Goal: Transaction & Acquisition: Register for event/course

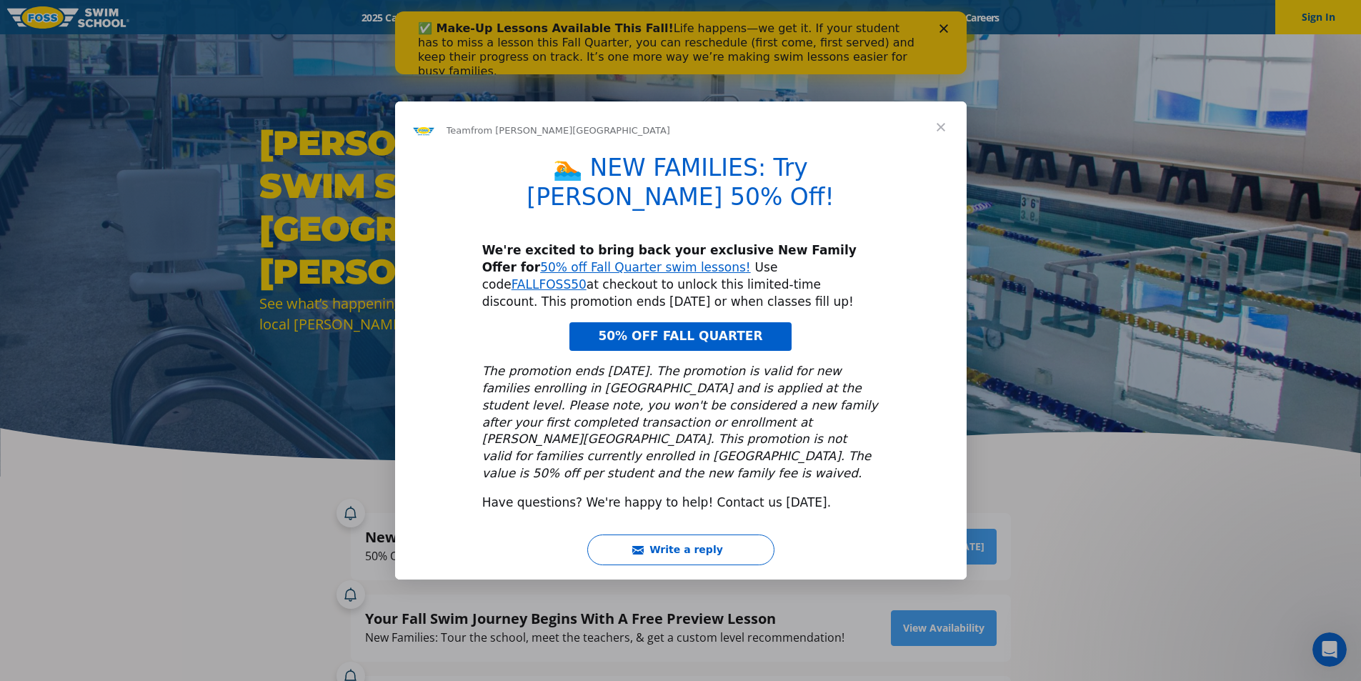
click at [940, 149] on span "Close" at bounding box center [940, 126] width 51 height 51
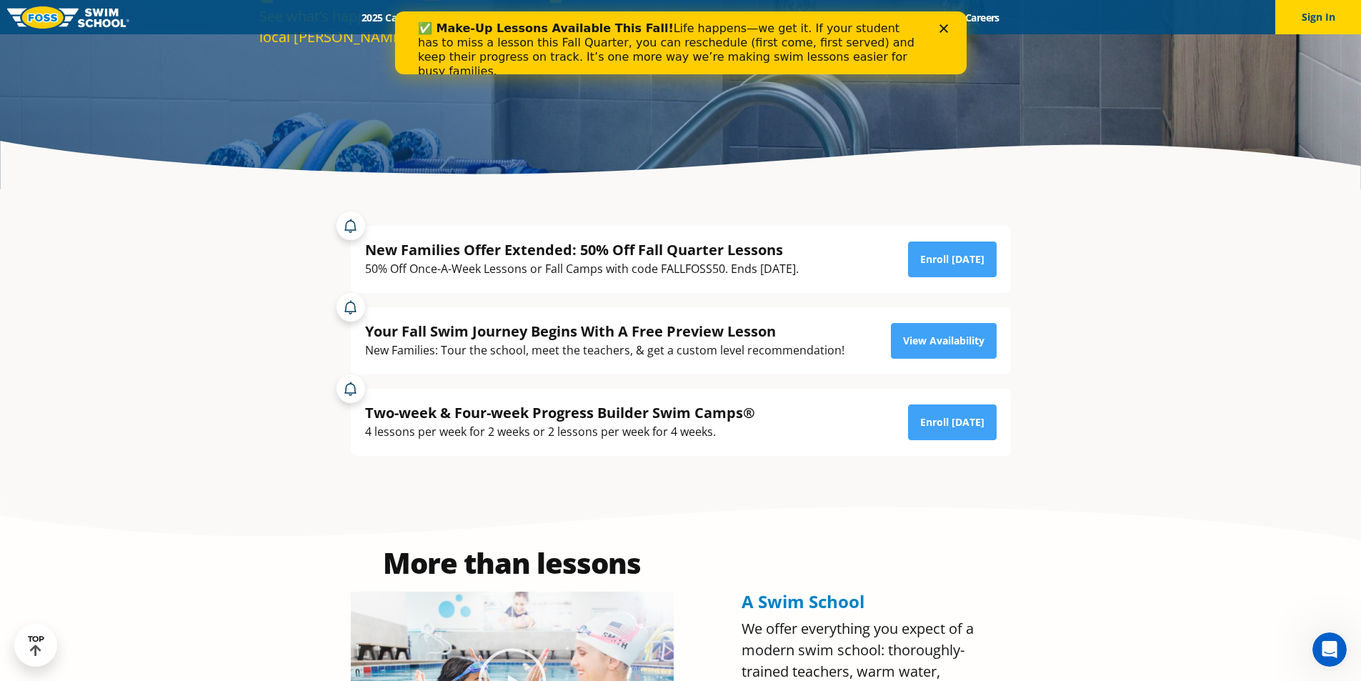
scroll to position [197, 0]
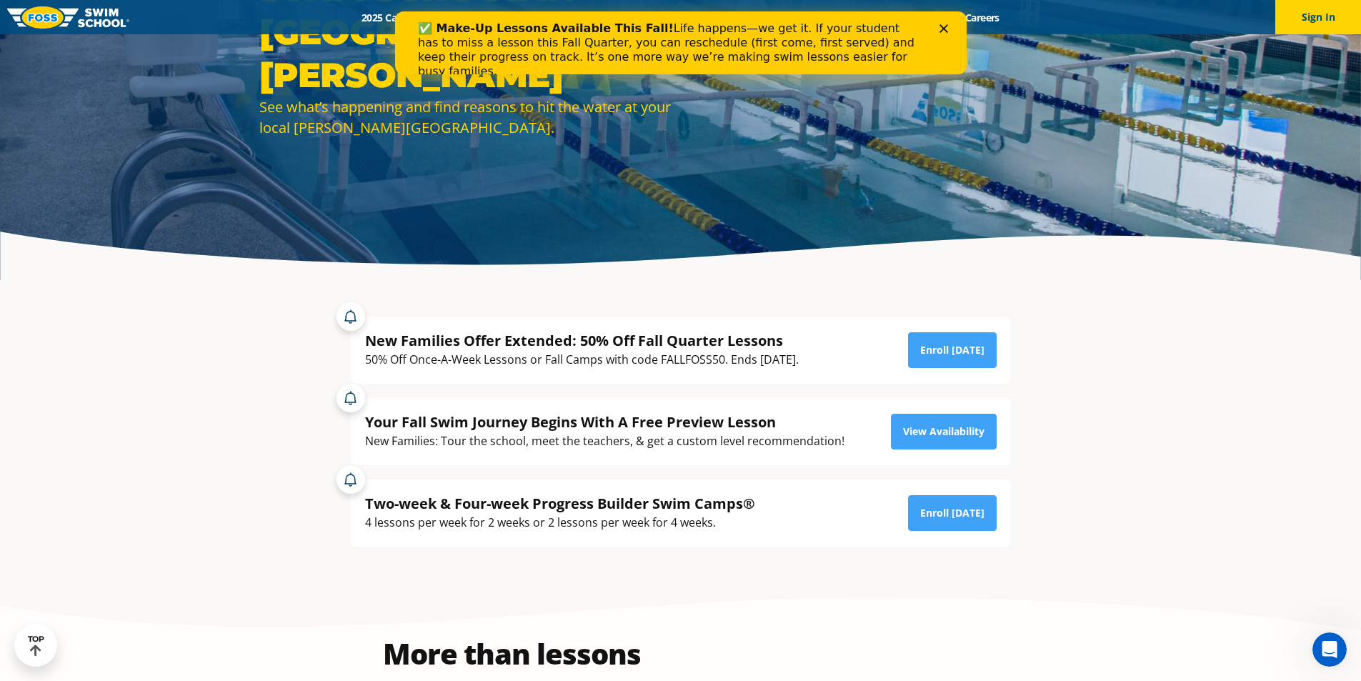
click at [939, 23] on div "✅ Make-Up Lessons Available This Fall! Life happens—we get it. If your student …" at bounding box center [680, 50] width 526 height 66
click at [945, 25] on icon "Close" at bounding box center [943, 28] width 9 height 9
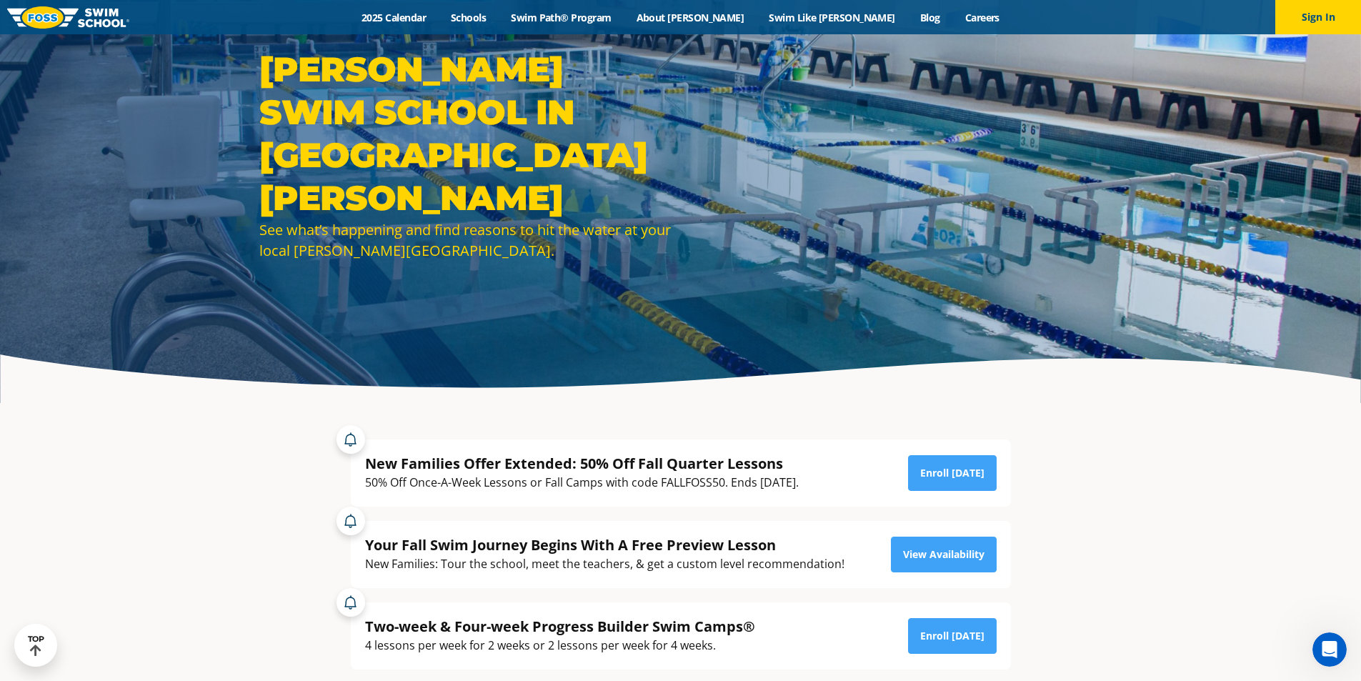
scroll to position [71, 0]
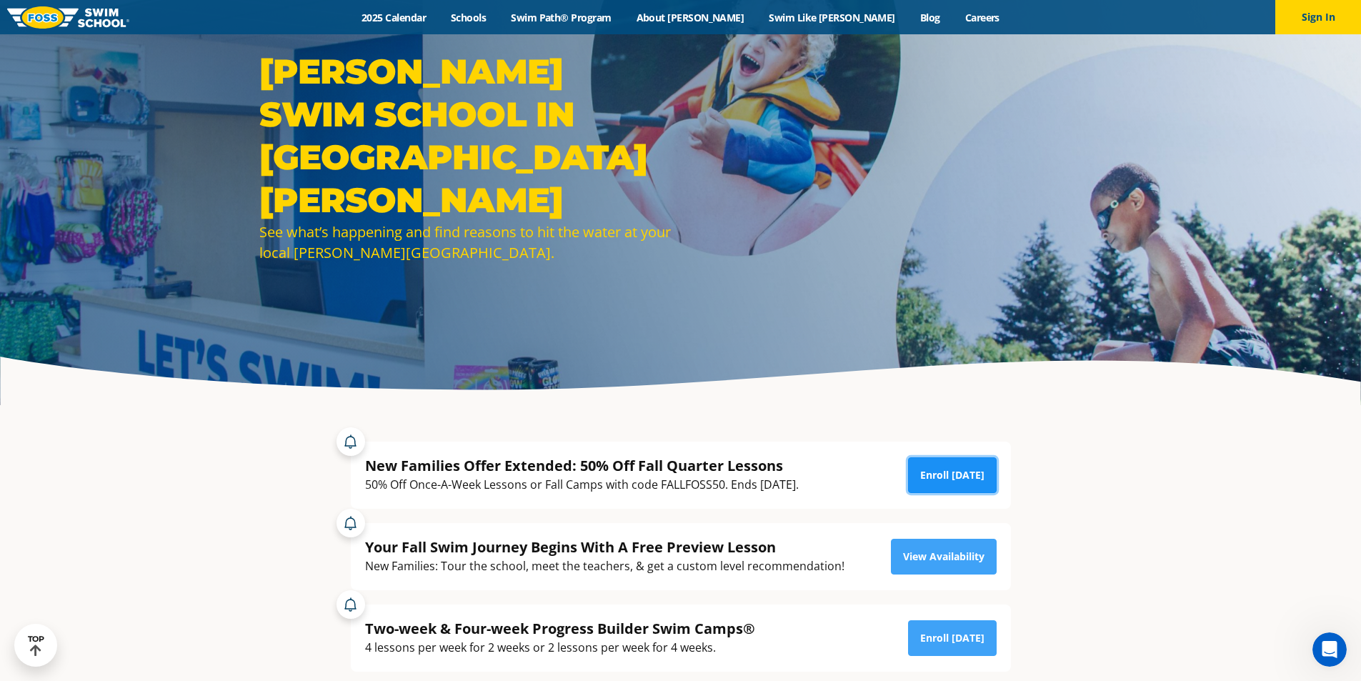
click at [971, 473] on link "Enroll [DATE]" at bounding box center [952, 475] width 89 height 36
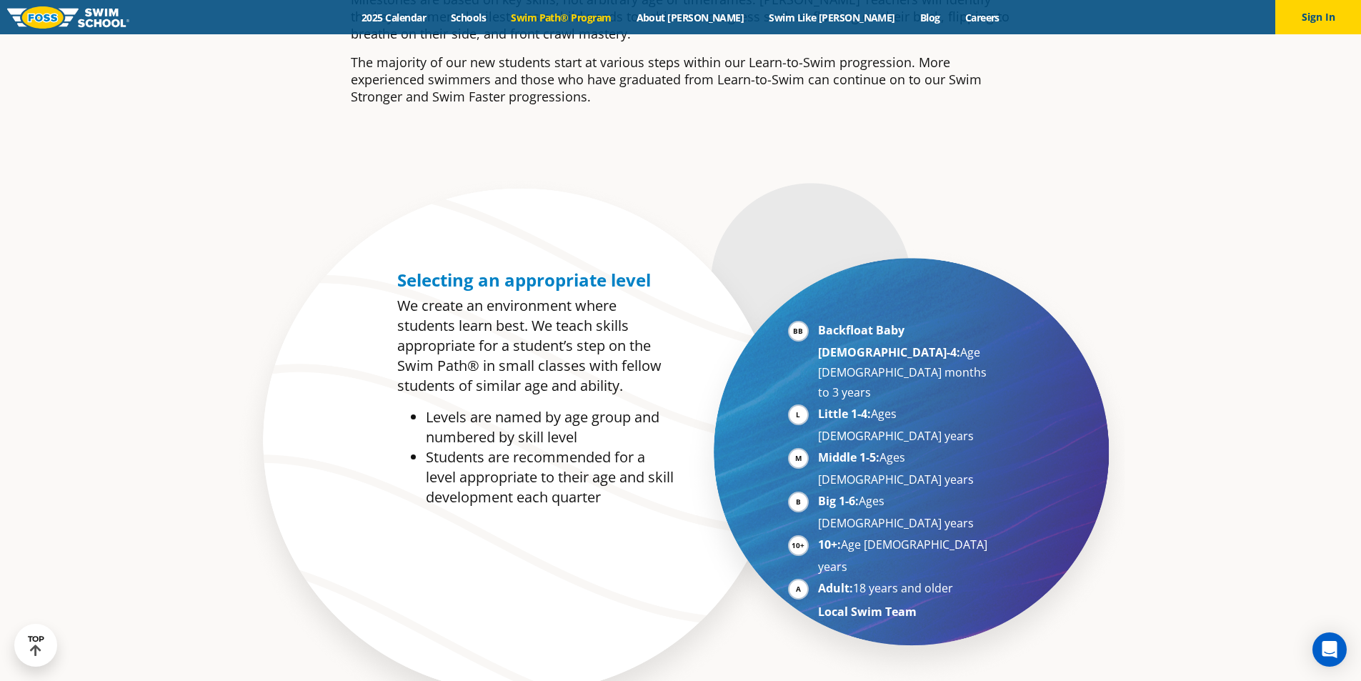
scroll to position [643, 0]
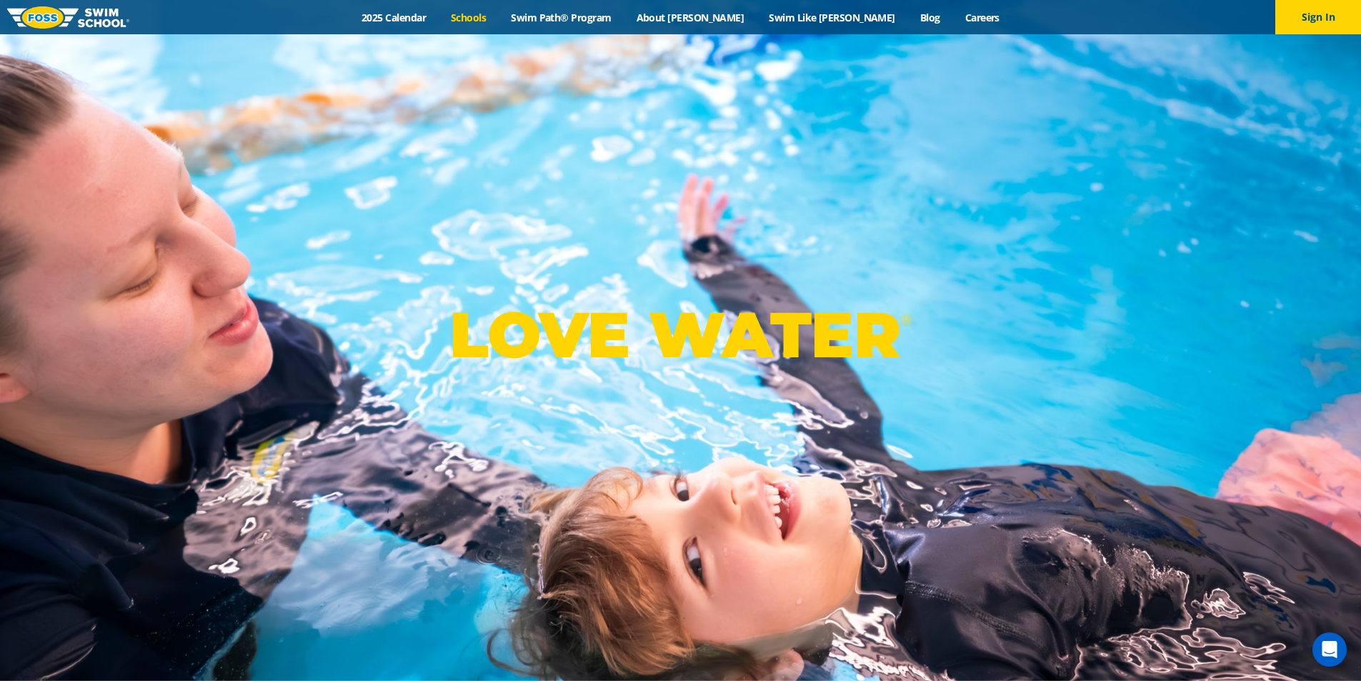
click at [499, 16] on link "Schools" at bounding box center [469, 18] width 60 height 14
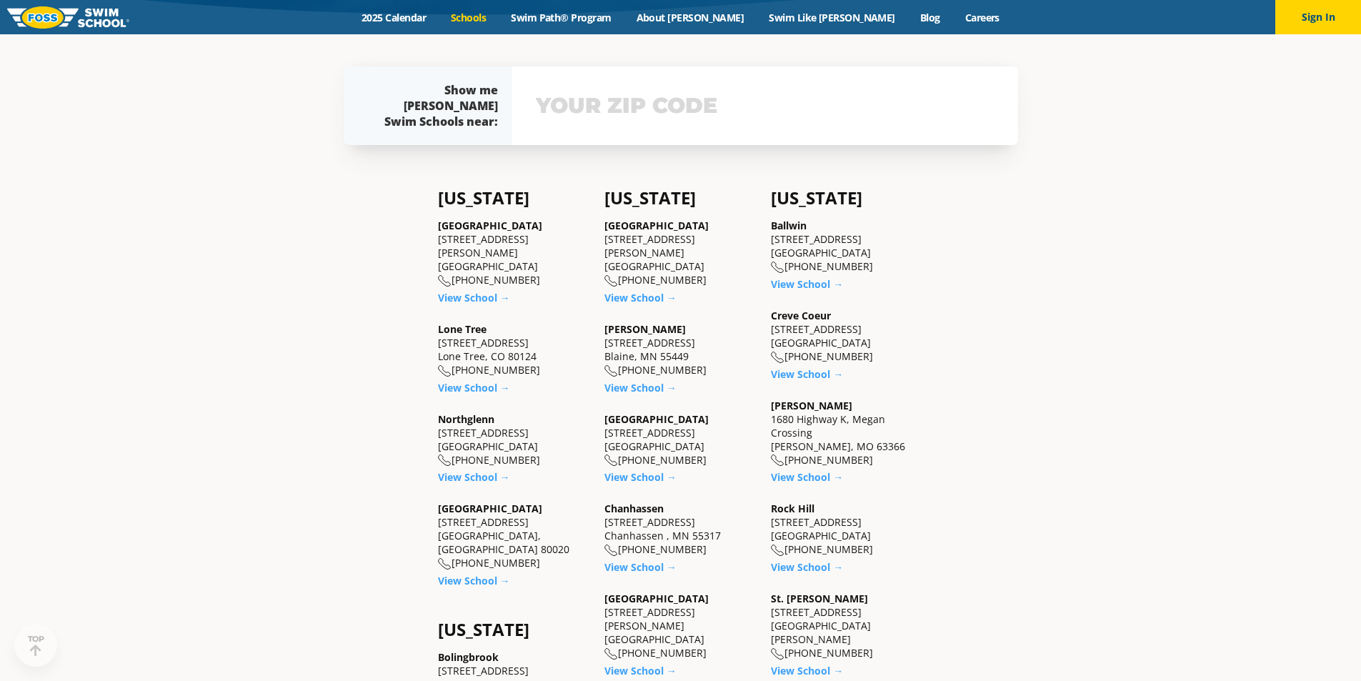
scroll to position [447, 0]
click at [1150, 440] on div "Find a Swim School Near You Find a Swim School Near You Foss Swim School has 33…" at bounding box center [680, 603] width 1361 height 2031
click at [1113, 417] on div "Find a Swim School Near You Find a Swim School Near You Foss Swim School has 33…" at bounding box center [680, 603] width 1361 height 2031
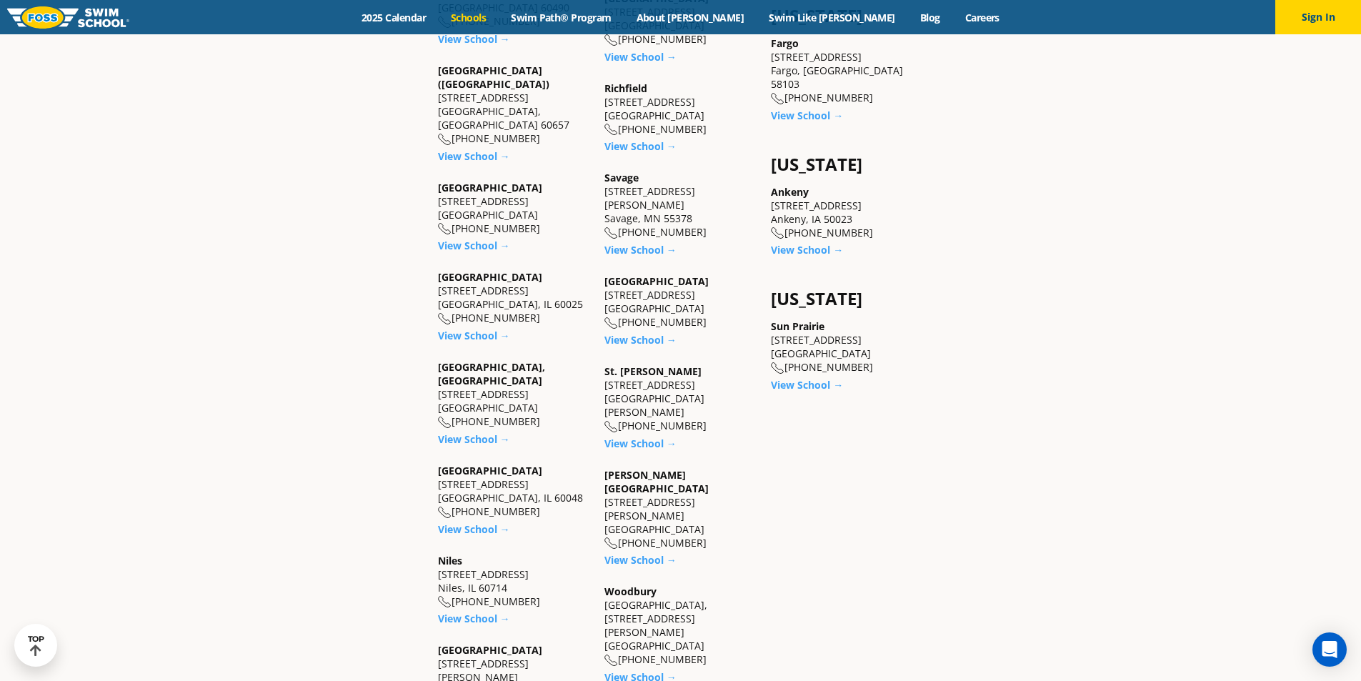
scroll to position [1161, 0]
